Goal: Information Seeking & Learning: Learn about a topic

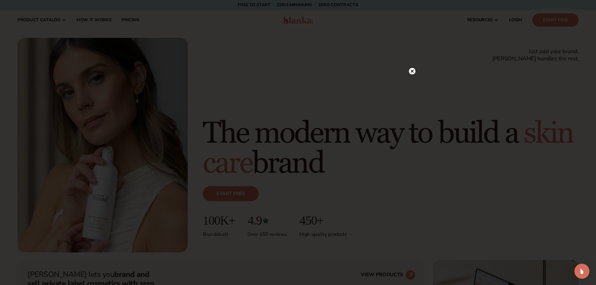
click at [411, 72] on circle at bounding box center [412, 71] width 7 height 7
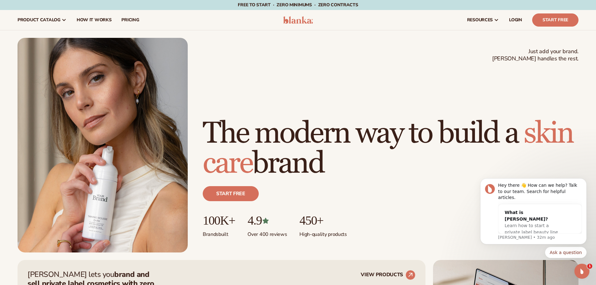
click at [267, 136] on h1 "The modern way to build a [MEDICAL_DATA] brand" at bounding box center [390, 148] width 375 height 60
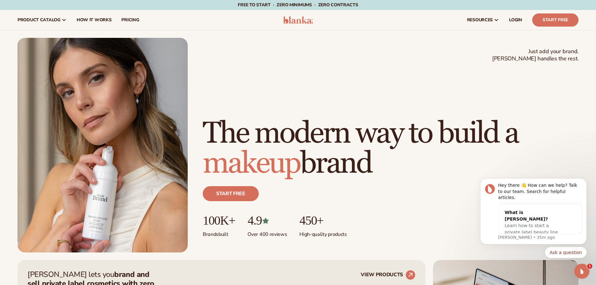
drag, startPoint x: 249, startPoint y: 112, endPoint x: 411, endPoint y: 169, distance: 171.3
click at [411, 169] on h1 "The modern way to build a makeup brand" at bounding box center [390, 148] width 375 height 60
copy h1 "The modern way to build a makeup brand"
drag, startPoint x: 372, startPoint y: 80, endPoint x: 358, endPoint y: 61, distance: 23.5
click at [372, 80] on div "Just add your brand. Blanka handles the rest. beauty,skin care,wellness,makeup …" at bounding box center [298, 145] width 561 height 214
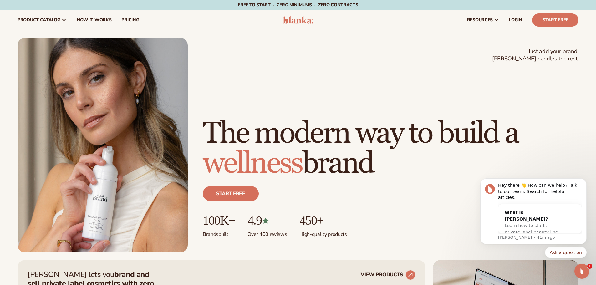
click at [320, 153] on h1 "The modern way to build a wellness brand" at bounding box center [390, 148] width 375 height 60
click at [271, 182] on div "Start free" at bounding box center [390, 196] width 375 height 35
